Goal: Task Accomplishment & Management: Manage account settings

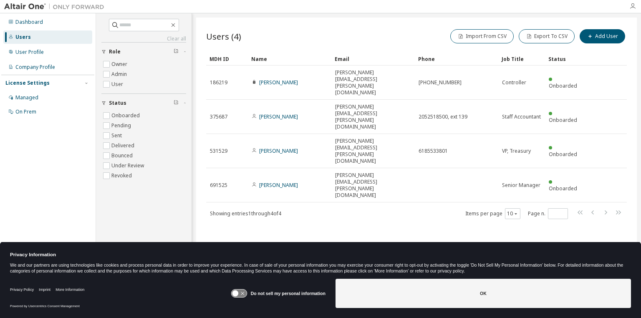
click at [632, 7] on icon "button" at bounding box center [632, 6] width 7 height 7
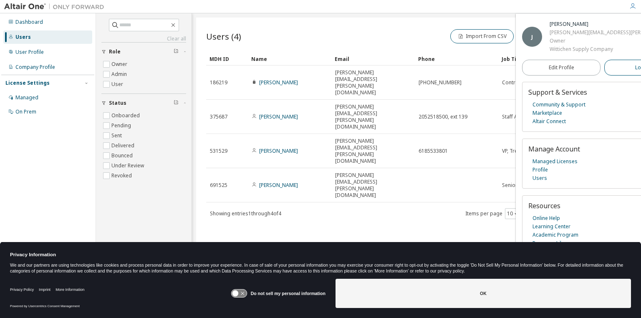
click at [635, 67] on span "Logout" at bounding box center [643, 67] width 17 height 8
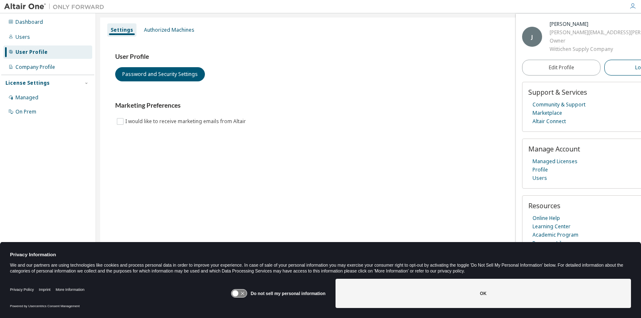
click at [635, 68] on span "Logout" at bounding box center [643, 67] width 17 height 8
